Goal: Transaction & Acquisition: Purchase product/service

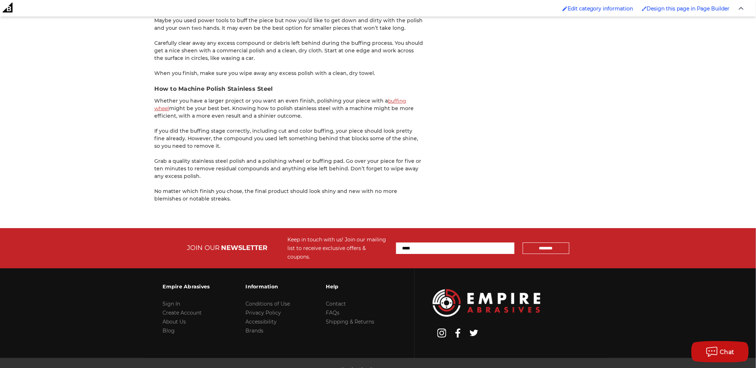
scroll to position [1657, 0]
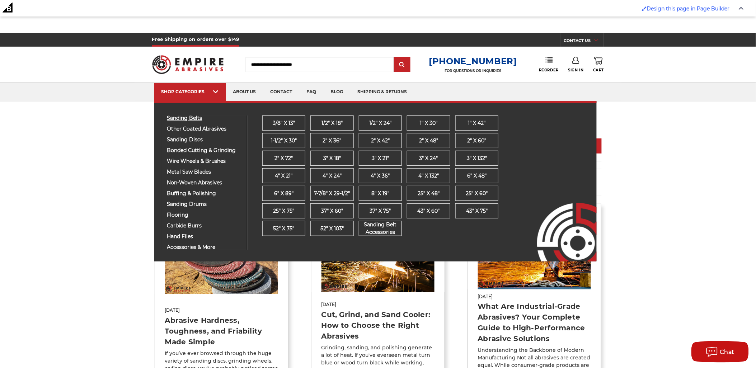
click at [189, 116] on span "sanding belts" at bounding box center [204, 118] width 74 height 5
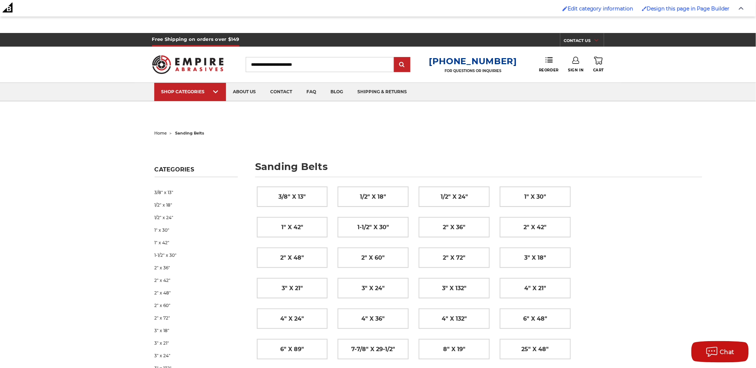
click at [644, 175] on h1 "sanding belts" at bounding box center [478, 169] width 447 height 15
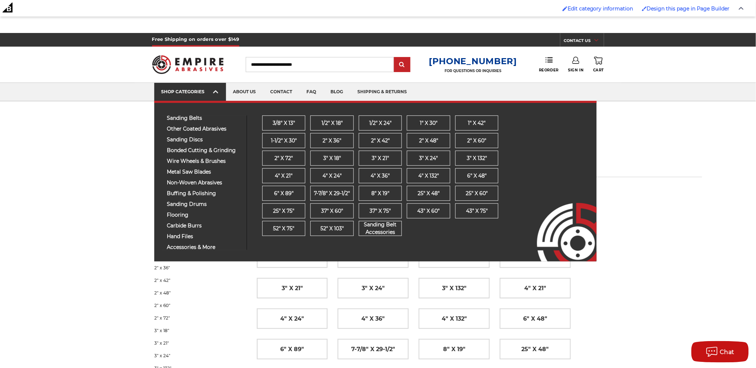
click at [211, 92] on div "SHOP CATEGORIES" at bounding box center [189, 91] width 57 height 5
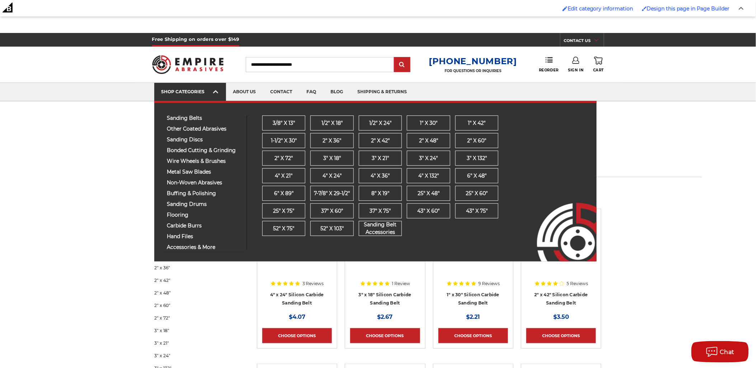
click at [206, 92] on div "SHOP CATEGORIES" at bounding box center [189, 91] width 57 height 5
